Goal: Information Seeking & Learning: Understand process/instructions

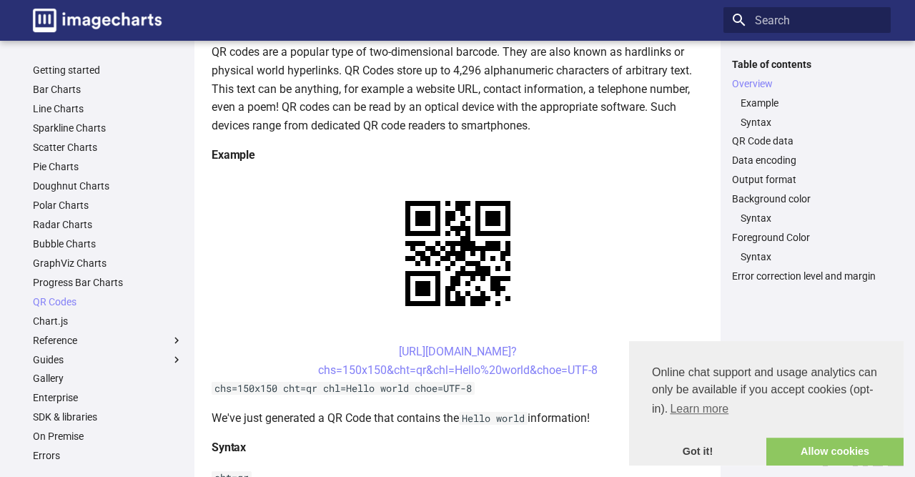
scroll to position [195, 0]
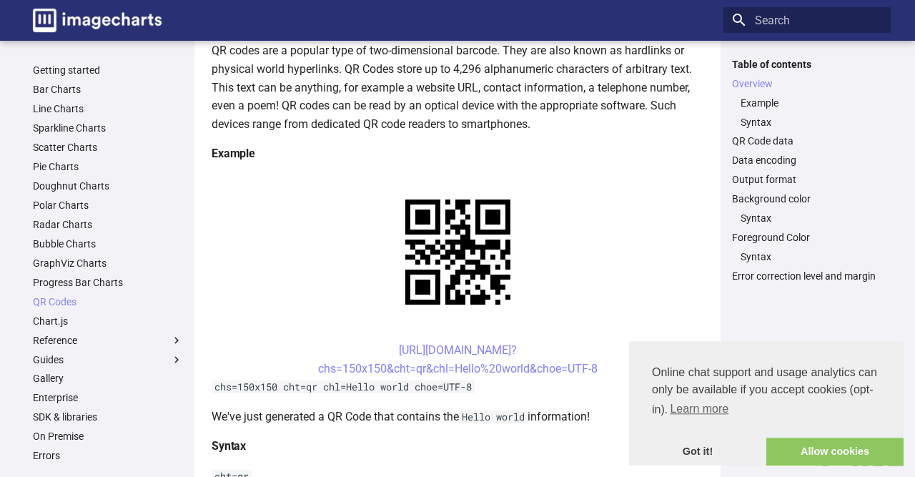
click at [393, 116] on p "QR codes are a popular type of two-dimensional barcode. They are also known as …" at bounding box center [458, 87] width 492 height 92
click at [395, 100] on p "QR codes are a popular type of two-dimensional barcode. They are also known as …" at bounding box center [458, 87] width 492 height 92
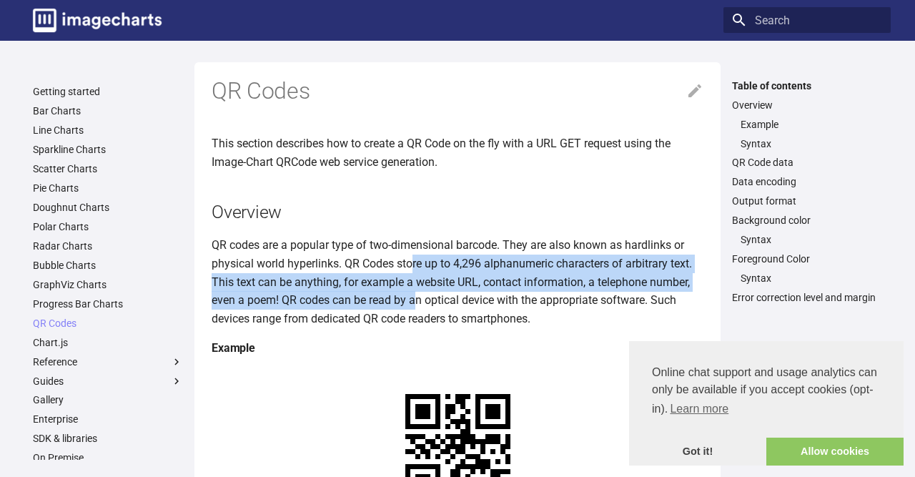
drag, startPoint x: 415, startPoint y: 265, endPoint x: 414, endPoint y: 295, distance: 30.0
click at [414, 295] on p "QR codes are a popular type of two-dimensional barcode. They are also known as …" at bounding box center [458, 282] width 492 height 92
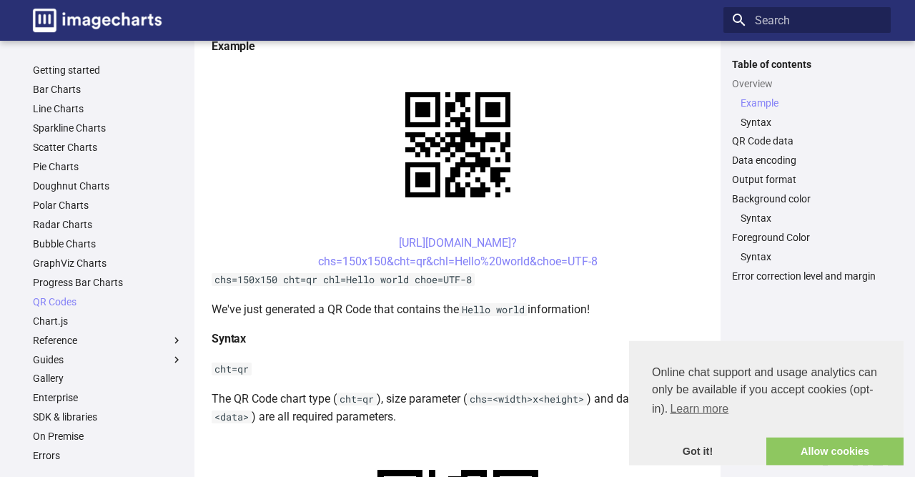
scroll to position [303, 0]
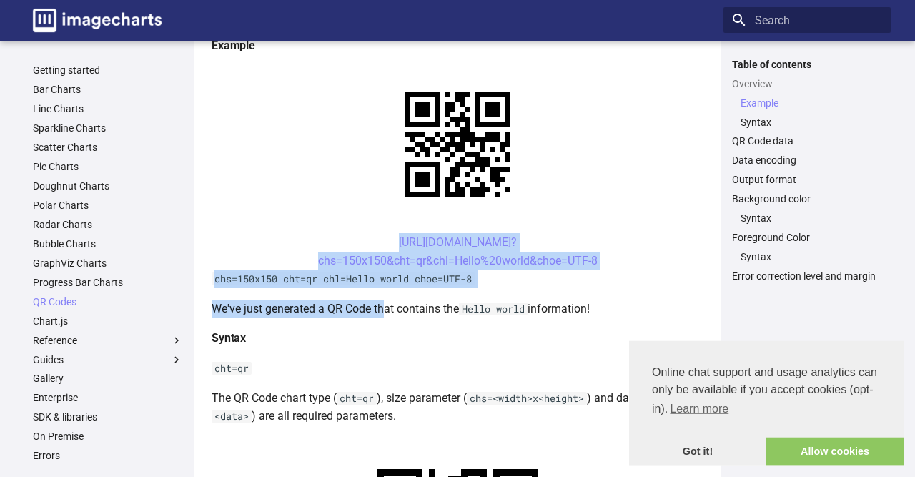
drag, startPoint x: 388, startPoint y: 308, endPoint x: 370, endPoint y: 240, distance: 71.0
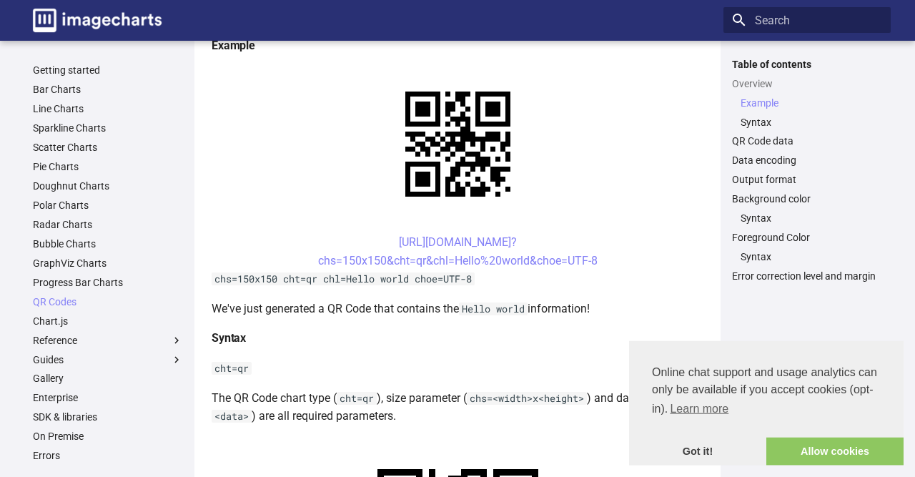
click at [486, 340] on h4 "Syntax" at bounding box center [458, 338] width 492 height 19
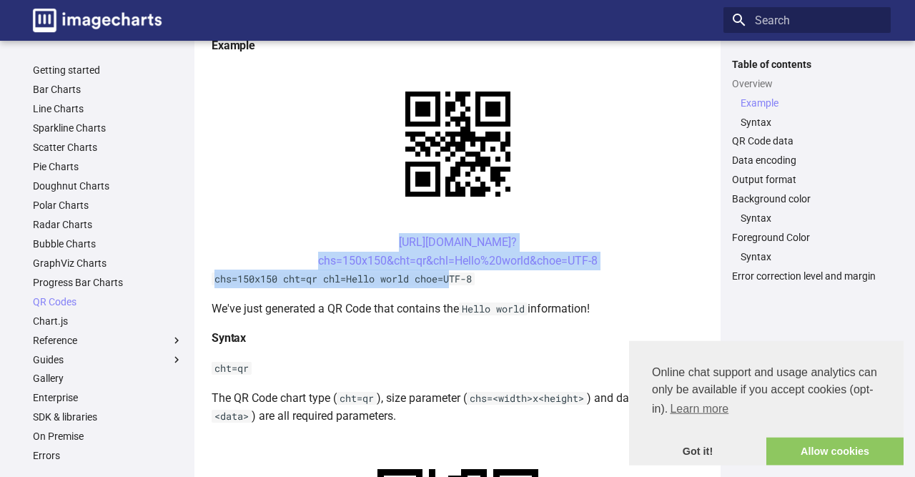
drag, startPoint x: 453, startPoint y: 279, endPoint x: 373, endPoint y: 239, distance: 89.6
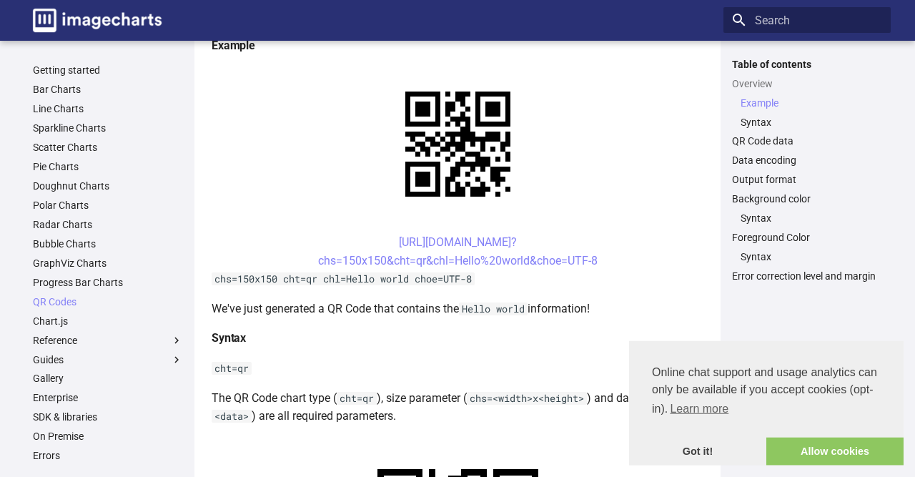
click at [453, 370] on p "cht=qr" at bounding box center [458, 368] width 492 height 19
